Goal: Information Seeking & Learning: Learn about a topic

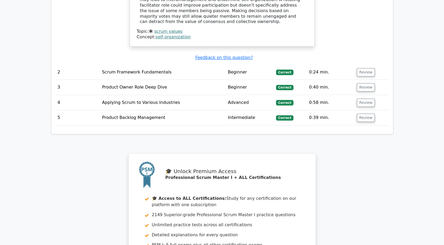
scroll to position [770, 0]
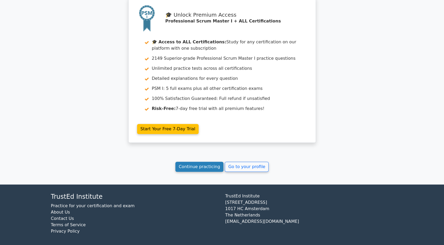
click at [214, 164] on link "Continue practicing" at bounding box center [200, 167] width 48 height 10
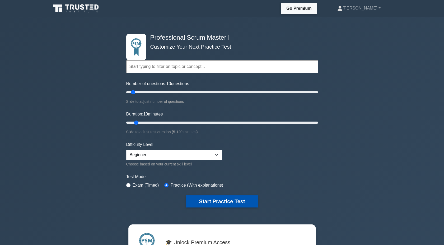
click at [225, 199] on button "Start Practice Test" at bounding box center [221, 201] width 71 height 12
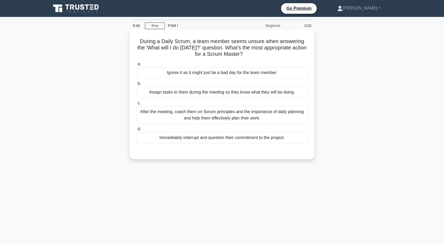
click at [248, 112] on div "After the meeting, coach them on Scrum principles and the importance of daily p…" at bounding box center [222, 114] width 171 height 17
click at [137, 105] on input "c. After the meeting, coach them on Scrum principles and the importance of dail…" at bounding box center [137, 102] width 0 height 3
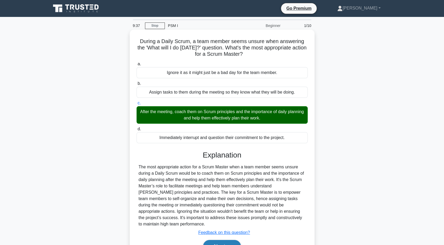
click at [221, 241] on button "Next" at bounding box center [222, 246] width 38 height 13
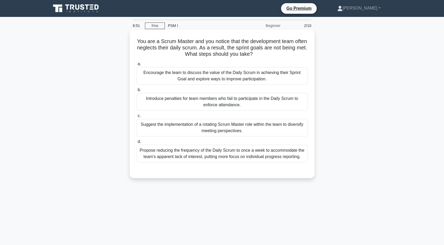
click at [275, 73] on div "Encourage the team to discuss the value of the Daily Scrum in achieving their S…" at bounding box center [222, 75] width 171 height 17
click at [137, 66] on input "a. Encourage the team to discuss the value of the Daily Scrum in achieving thei…" at bounding box center [137, 63] width 0 height 3
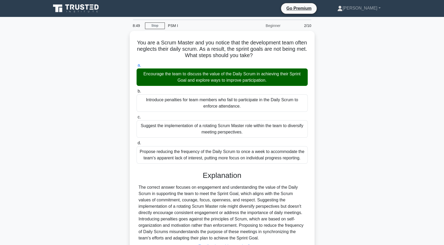
scroll to position [43, 0]
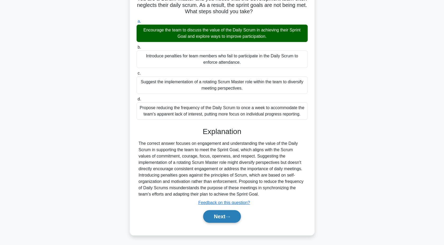
click at [230, 212] on button "Next" at bounding box center [222, 216] width 38 height 13
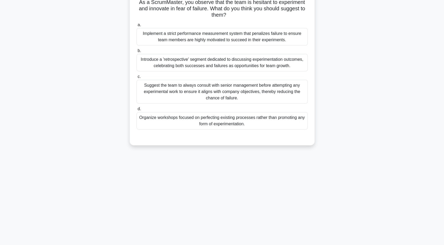
scroll to position [0, 0]
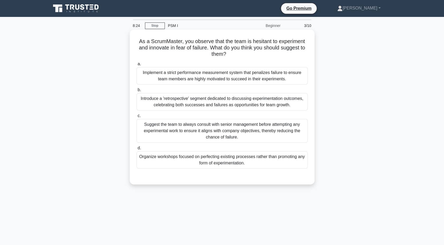
click at [238, 103] on div "Introduce a 'retrospective' segment dedicated to discussing experimentation out…" at bounding box center [222, 101] width 171 height 17
click at [137, 92] on input "b. Introduce a 'retrospective' segment dedicated to discussing experimentation …" at bounding box center [137, 89] width 0 height 3
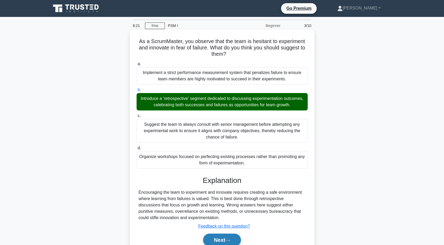
click at [225, 239] on button "Next" at bounding box center [222, 240] width 38 height 13
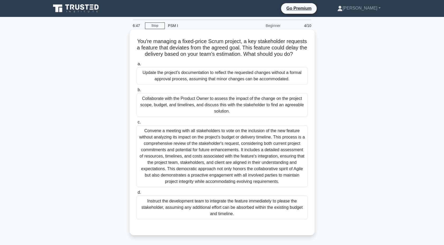
click at [233, 107] on div "Collaborate with the Product Owner to assess the impact of the change on the pr…" at bounding box center [222, 105] width 171 height 24
click at [137, 92] on input "b. Collaborate with the Product Owner to assess the impact of the change on the…" at bounding box center [137, 89] width 0 height 3
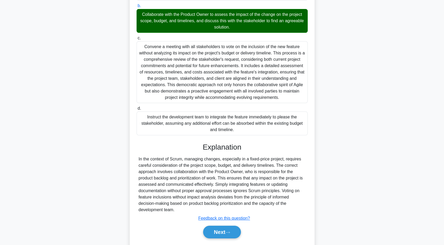
scroll to position [106, 0]
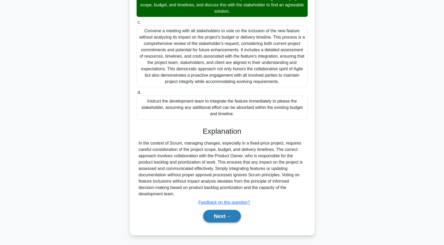
click at [228, 213] on button "Next" at bounding box center [222, 216] width 38 height 13
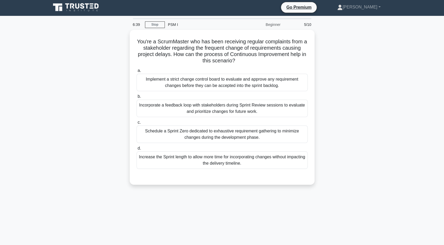
scroll to position [0, 0]
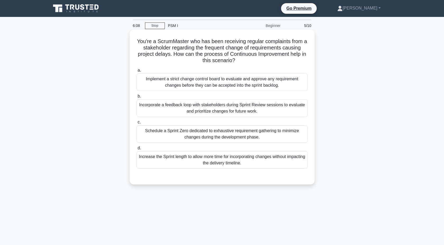
click at [236, 111] on div "Incorporate a feedback loop with stakeholders during Sprint Review sessions to …" at bounding box center [222, 107] width 171 height 17
click at [137, 98] on input "b. Incorporate a feedback loop with stakeholders during Sprint Review sessions …" at bounding box center [137, 96] width 0 height 3
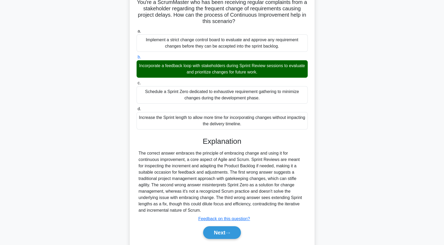
scroll to position [55, 0]
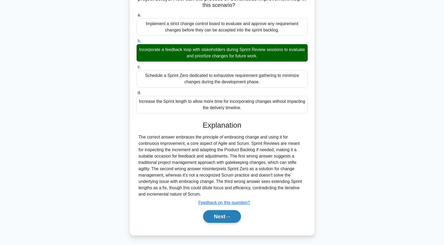
click at [216, 213] on button "Next" at bounding box center [222, 216] width 38 height 13
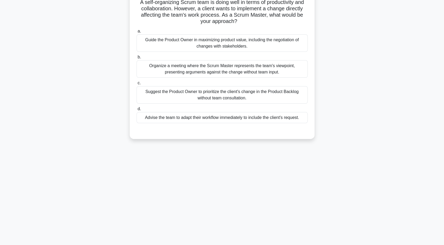
scroll to position [0, 0]
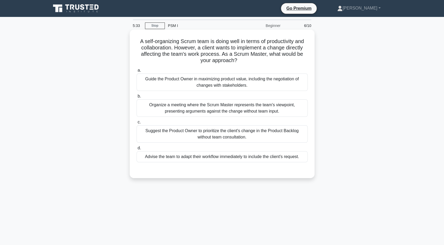
click at [279, 79] on div "Guide the Product Owner in maximizing product value, including the negotiation …" at bounding box center [222, 81] width 171 height 17
click at [137, 72] on input "a. Guide the Product Owner in maximizing product value, including the negotiati…" at bounding box center [137, 70] width 0 height 3
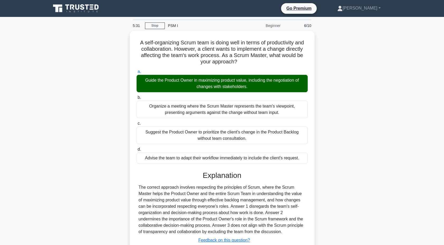
scroll to position [40, 0]
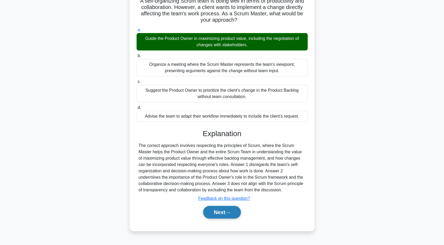
click at [225, 209] on button "Next" at bounding box center [222, 212] width 38 height 13
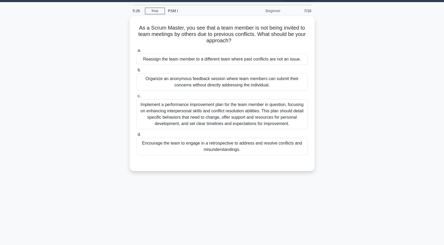
scroll to position [0, 0]
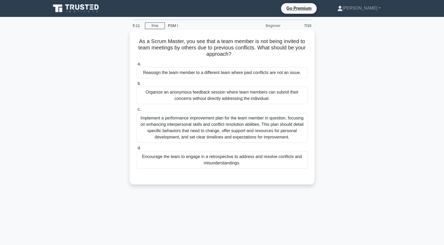
click at [265, 159] on div "Encourage the team to engage in a retrospective to address and resolve conflict…" at bounding box center [222, 159] width 171 height 17
click at [137, 150] on input "d. Encourage the team to engage in a retrospective to address and resolve confl…" at bounding box center [137, 147] width 0 height 3
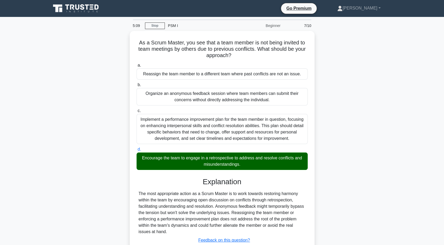
scroll to position [40, 0]
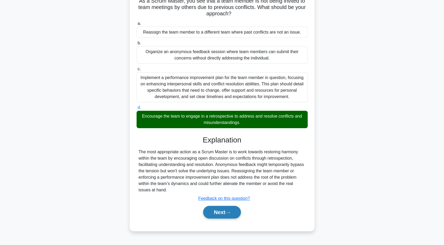
click at [231, 210] on button "Next" at bounding box center [222, 212] width 38 height 13
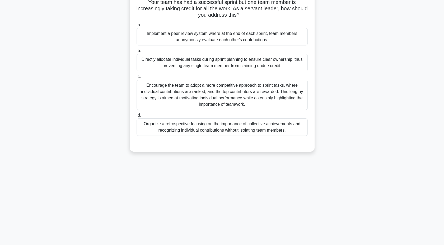
scroll to position [0, 0]
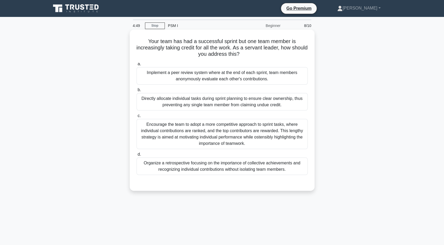
click at [257, 164] on div "Organize a retrospective focusing on the importance of collective achievements …" at bounding box center [222, 166] width 171 height 17
click at [137, 156] on input "d. Organize a retrospective focusing on the importance of collective achievemen…" at bounding box center [137, 154] width 0 height 3
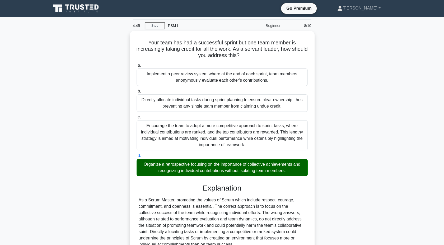
scroll to position [49, 0]
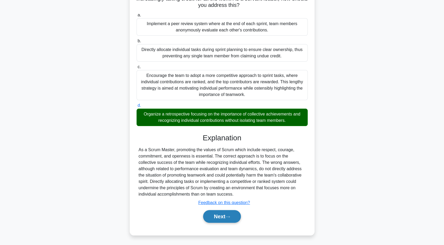
click at [228, 213] on button "Next" at bounding box center [222, 216] width 38 height 13
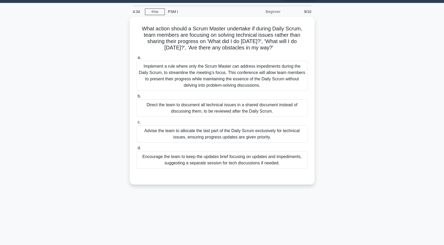
scroll to position [0, 0]
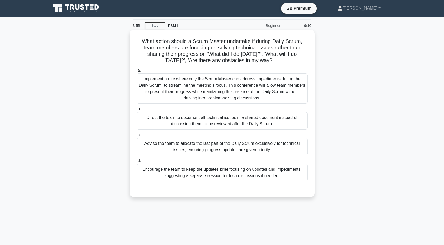
click at [229, 171] on div "Encourage the team to keep the updates brief focusing on updates and impediment…" at bounding box center [222, 172] width 171 height 17
click at [137, 163] on input "d. Encourage the team to keep the updates brief focusing on updates and impedim…" at bounding box center [137, 160] width 0 height 3
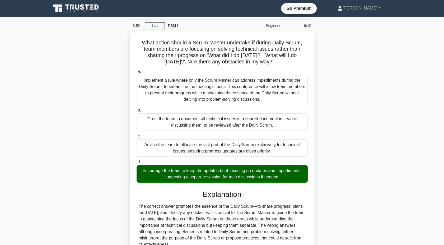
scroll to position [49, 0]
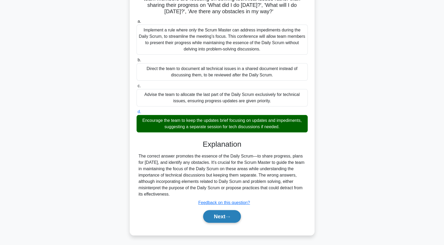
click at [222, 219] on button "Next" at bounding box center [222, 216] width 38 height 13
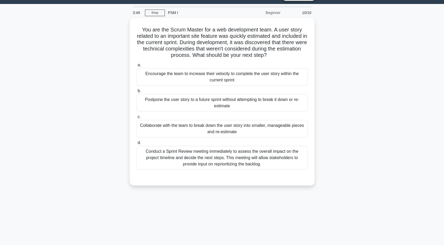
scroll to position [0, 0]
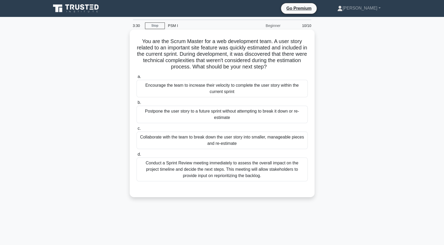
click at [248, 137] on div "Collaborate with the team to break down the user story into smaller, manageable…" at bounding box center [222, 140] width 171 height 17
click at [137, 130] on input "c. Collaborate with the team to break down the user story into smaller, managea…" at bounding box center [137, 128] width 0 height 3
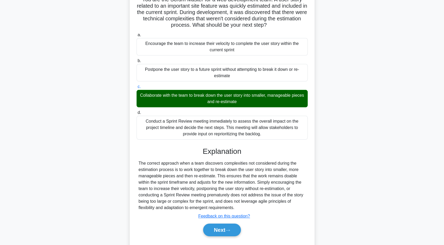
scroll to position [55, 0]
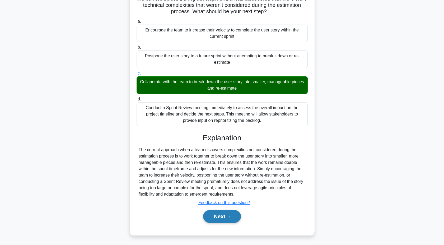
click at [230, 214] on button "Next" at bounding box center [222, 216] width 38 height 13
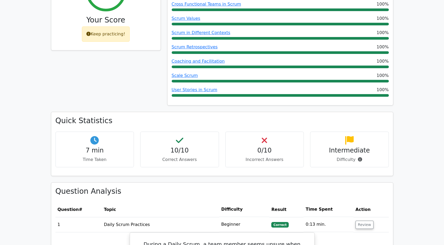
scroll to position [153, 0]
